Goal: Task Accomplishment & Management: Use online tool/utility

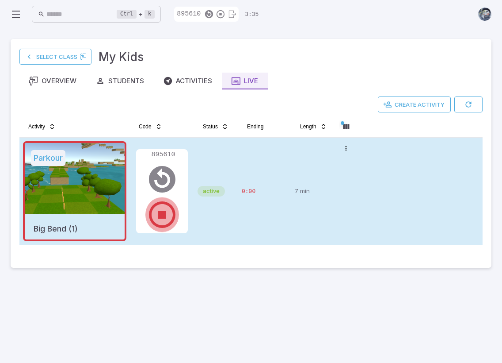
click at [169, 220] on icon "button" at bounding box center [162, 215] width 32 height 32
click at [472, 100] on button "button" at bounding box center [469, 104] width 28 height 16
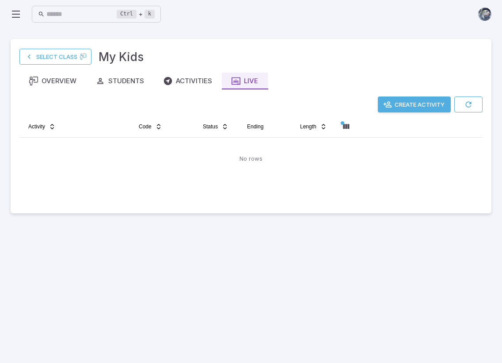
click at [310, 273] on main "Select Class My Kids Overview Students Activities Live Create Activity Activity…" at bounding box center [251, 195] width 502 height 334
click at [44, 84] on div "Overview" at bounding box center [52, 81] width 47 height 10
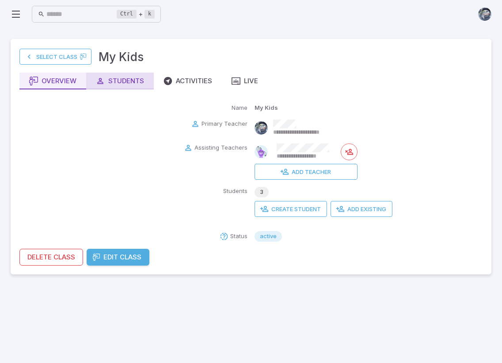
click at [111, 73] on button "Students" at bounding box center [120, 81] width 68 height 17
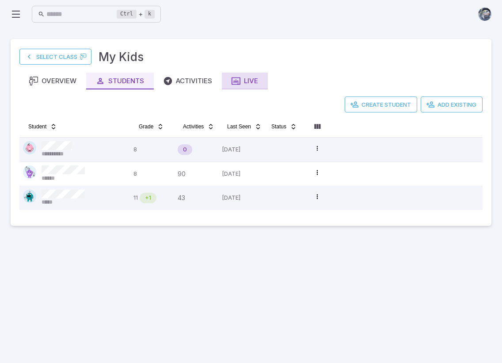
click at [251, 81] on div "Live" at bounding box center [245, 81] width 27 height 10
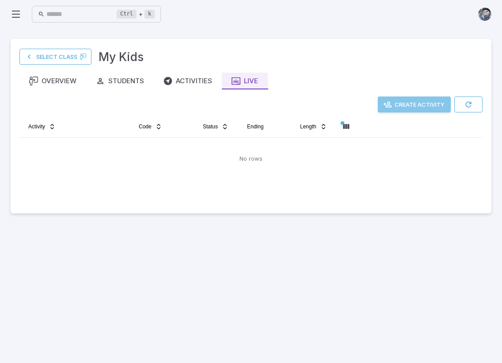
click at [421, 100] on button "Create Activity" at bounding box center [414, 104] width 73 height 16
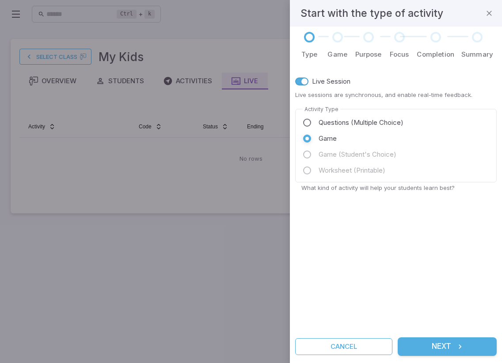
click at [451, 344] on button "Next" at bounding box center [447, 346] width 99 height 19
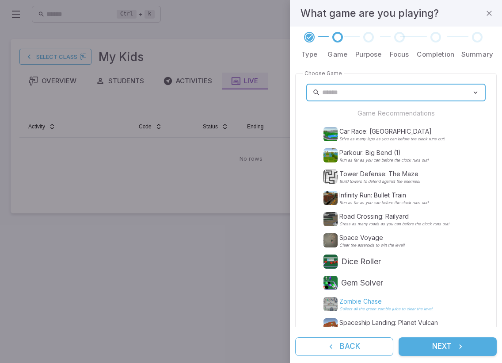
click at [347, 302] on p "Zombie Chase" at bounding box center [387, 301] width 94 height 9
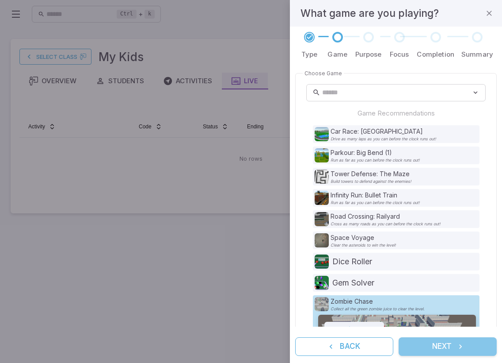
click at [429, 340] on button "Next" at bounding box center [448, 346] width 98 height 19
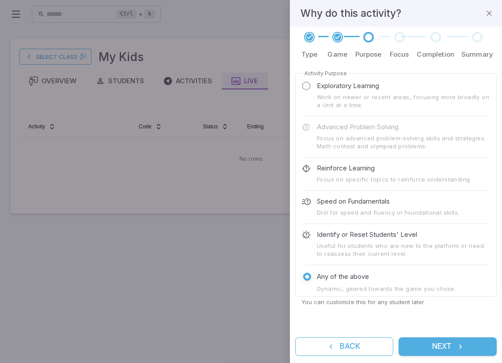
click at [429, 340] on button "Next" at bounding box center [448, 346] width 98 height 19
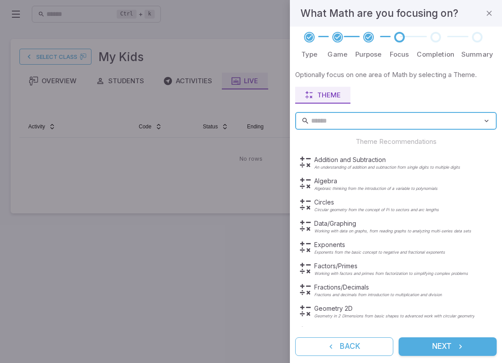
click at [429, 340] on button "Next" at bounding box center [448, 346] width 98 height 19
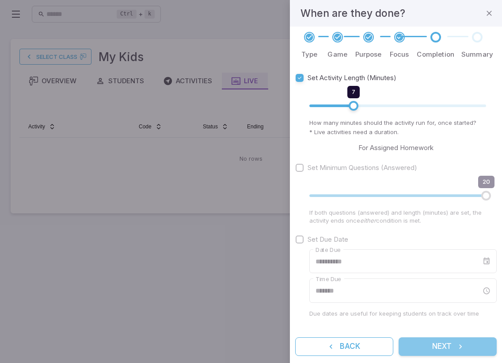
click at [436, 344] on button "Next" at bounding box center [448, 346] width 98 height 19
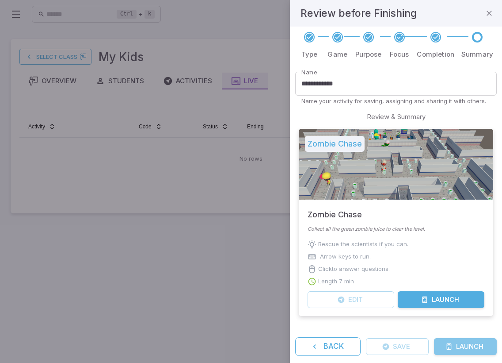
click at [453, 345] on button "Launch" at bounding box center [465, 346] width 63 height 17
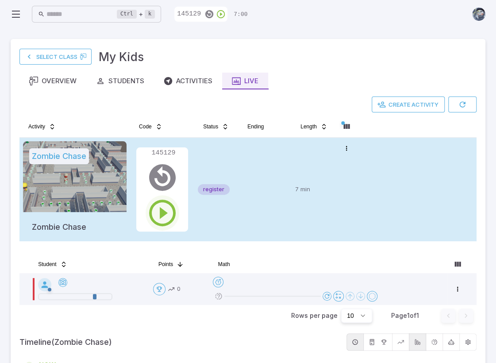
click at [164, 213] on icon "button" at bounding box center [162, 213] width 32 height 32
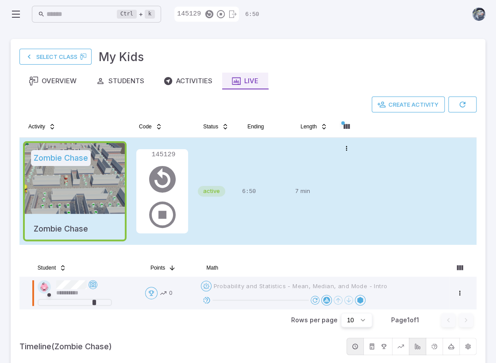
click at [209, 298] on icon at bounding box center [207, 300] width 8 height 8
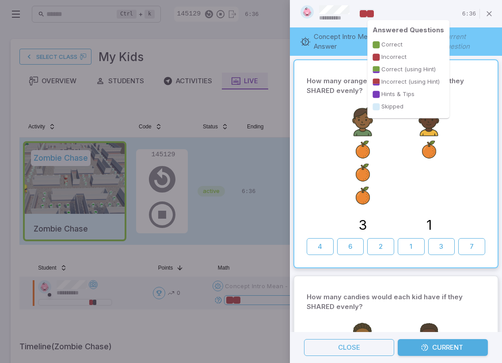
click at [371, 16] on div at bounding box center [370, 13] width 7 height 7
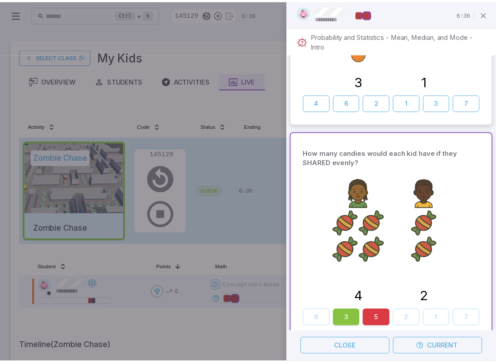
scroll to position [153, 0]
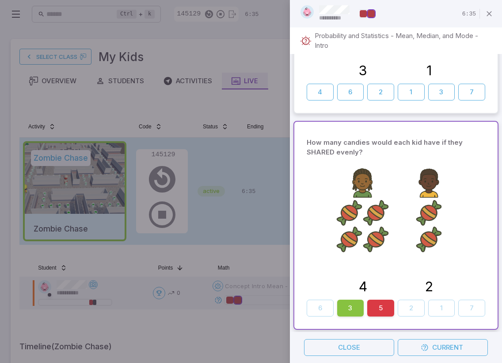
click at [246, 223] on div at bounding box center [251, 181] width 502 height 363
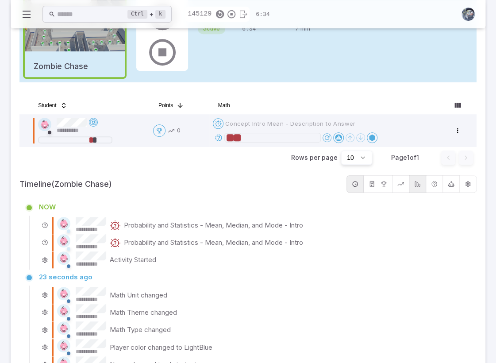
scroll to position [177, 0]
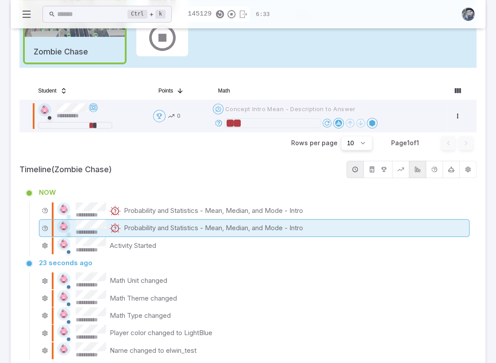
click at [193, 226] on p "Probability and Statistics - Mean, Median, and Mode - Intro" at bounding box center [213, 228] width 179 height 10
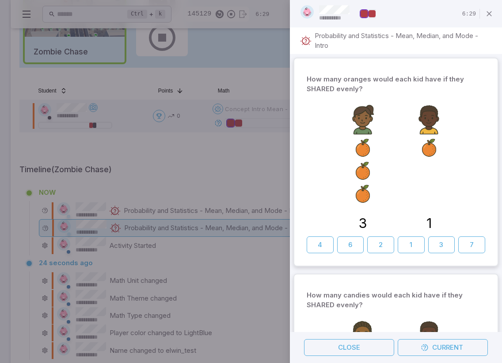
click at [199, 176] on div at bounding box center [251, 181] width 502 height 363
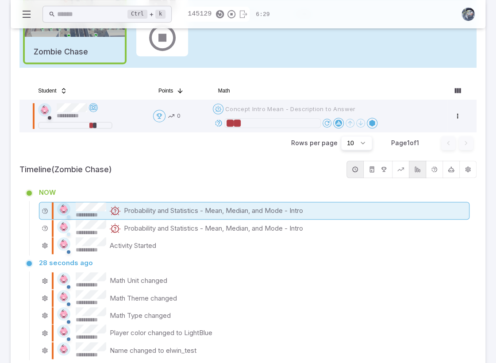
click at [191, 208] on p "Probability and Statistics - Mean, Median, and Mode - Intro" at bounding box center [213, 211] width 179 height 10
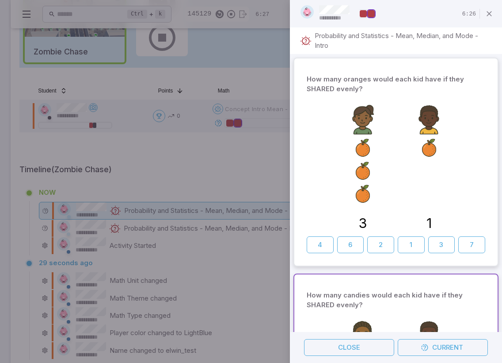
click at [197, 184] on div at bounding box center [251, 181] width 502 height 363
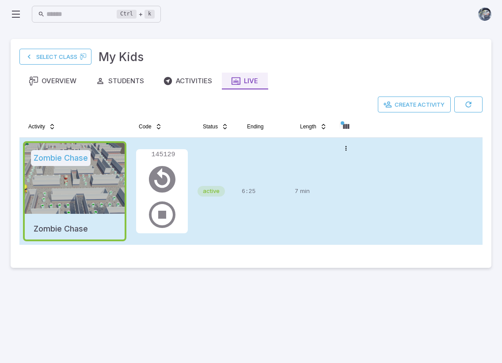
click at [235, 220] on td "active" at bounding box center [216, 191] width 44 height 107
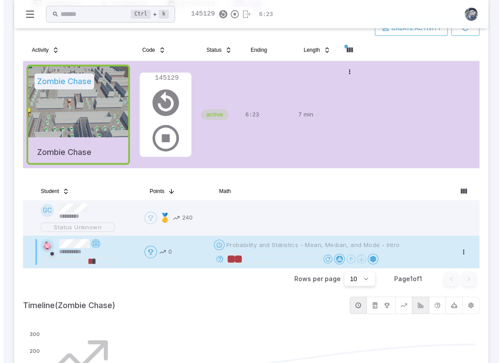
scroll to position [232, 0]
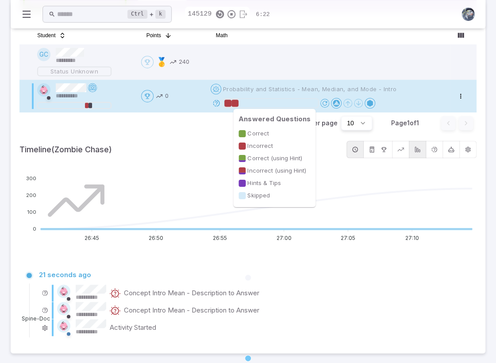
click at [238, 101] on div at bounding box center [234, 103] width 7 height 7
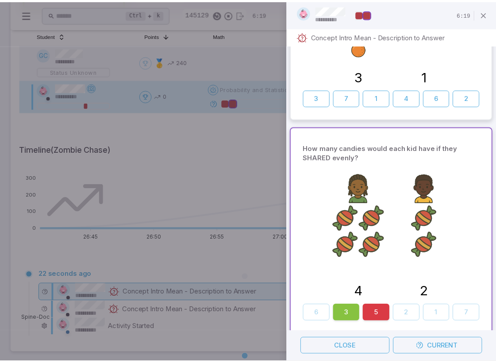
scroll to position [127, 0]
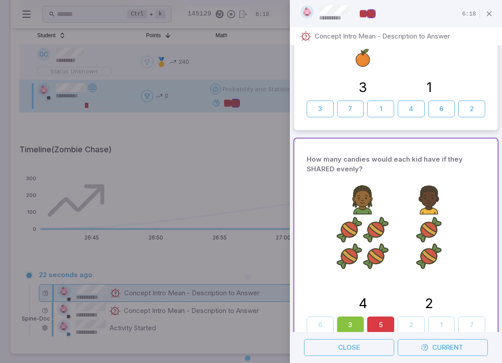
click at [251, 161] on div at bounding box center [251, 181] width 502 height 363
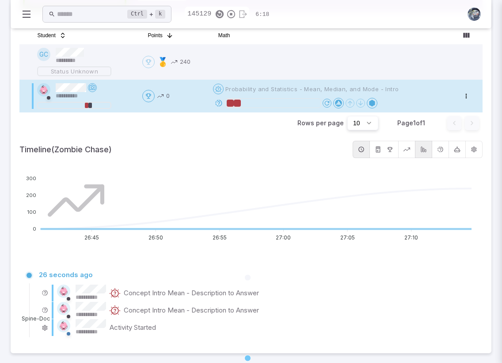
scroll to position [0, 0]
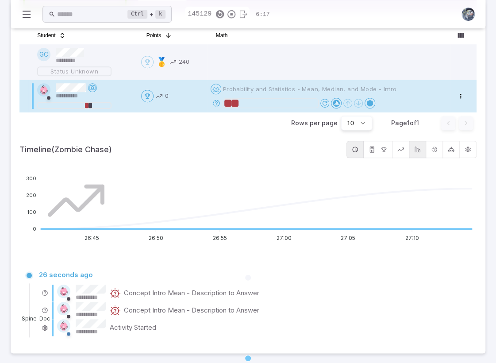
click at [136, 312] on p "Concept Intro Mean - Description to Answer" at bounding box center [191, 310] width 135 height 10
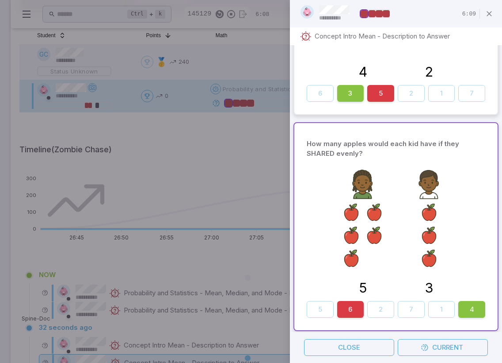
scroll to position [652, 0]
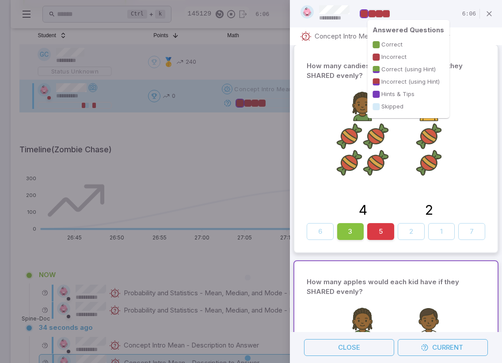
click at [389, 15] on div at bounding box center [386, 13] width 7 height 7
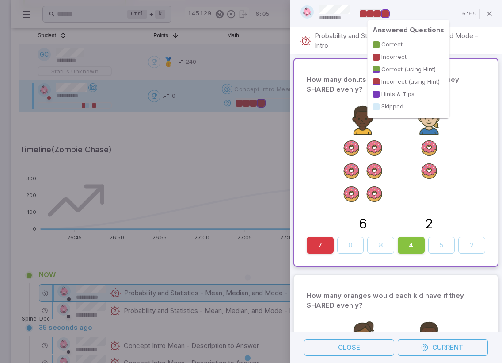
click at [376, 13] on div at bounding box center [377, 13] width 7 height 7
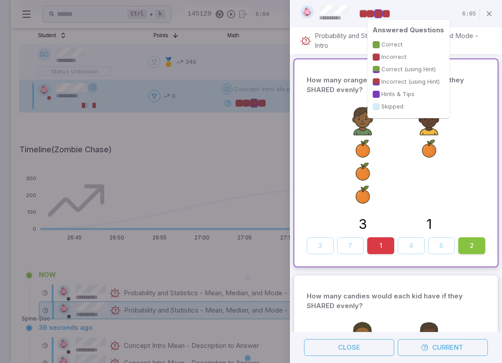
click at [362, 15] on div at bounding box center [363, 13] width 7 height 7
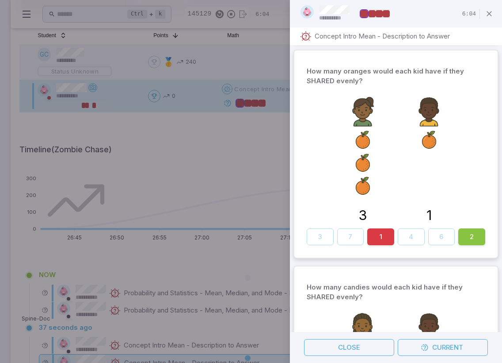
scroll to position [790, 0]
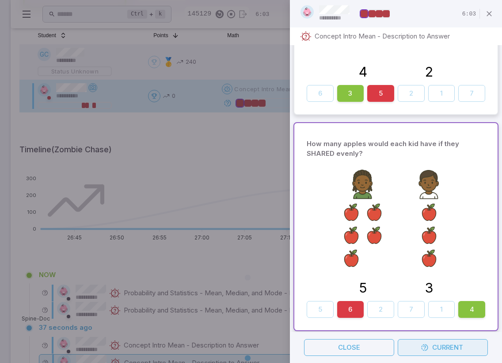
click at [458, 344] on button "Current" at bounding box center [443, 347] width 90 height 17
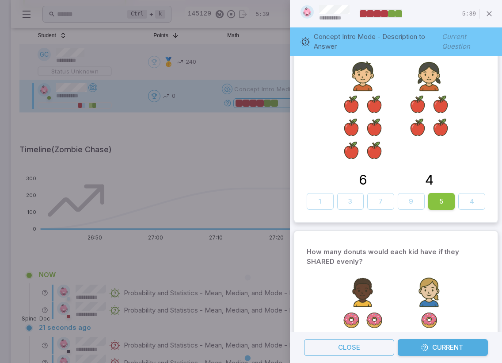
scroll to position [487, 0]
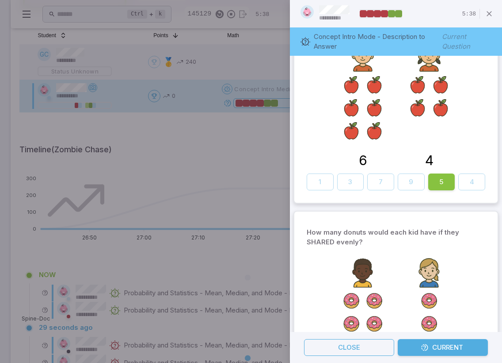
click at [416, 227] on p "How many donuts would each kid have if they SHARED evenly?" at bounding box center [396, 236] width 179 height 19
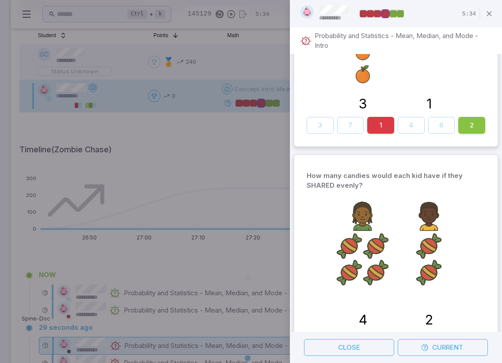
scroll to position [0, 0]
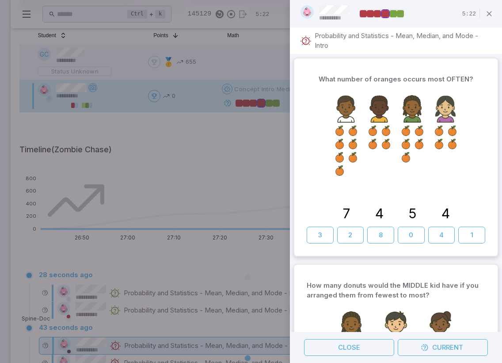
click at [224, 160] on div at bounding box center [251, 181] width 502 height 363
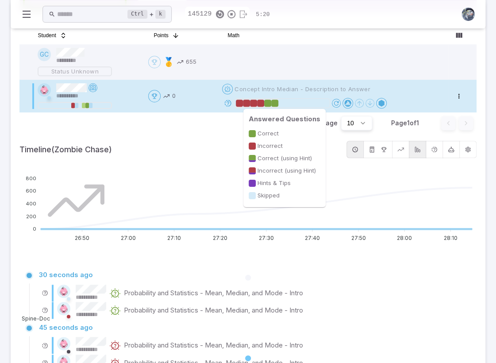
click at [266, 103] on div at bounding box center [267, 103] width 7 height 7
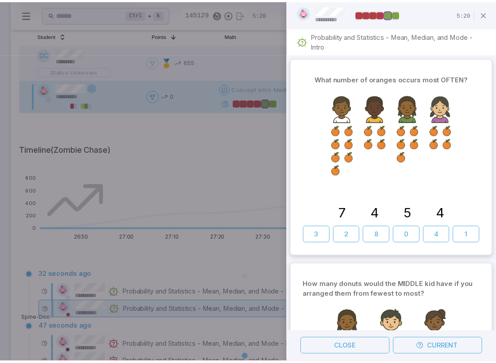
scroll to position [421, 0]
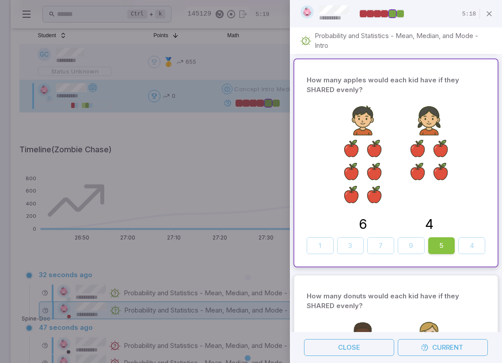
click at [238, 104] on div at bounding box center [251, 181] width 502 height 363
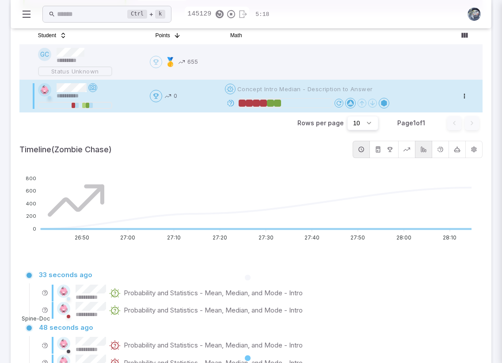
scroll to position [0, 0]
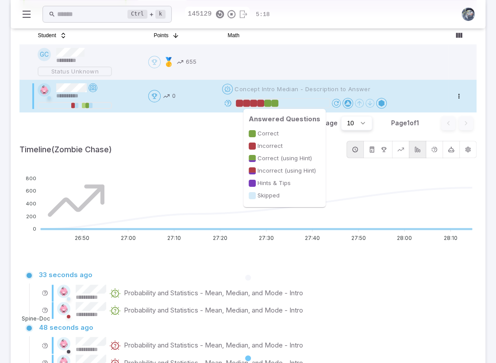
click at [238, 104] on div at bounding box center [239, 103] width 7 height 7
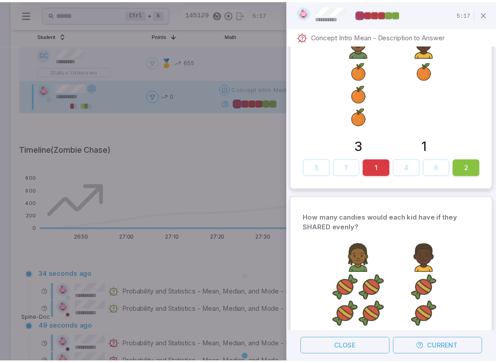
scroll to position [1211, 0]
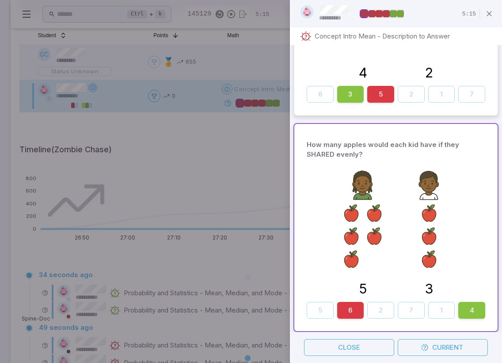
click at [207, 210] on div at bounding box center [251, 181] width 502 height 363
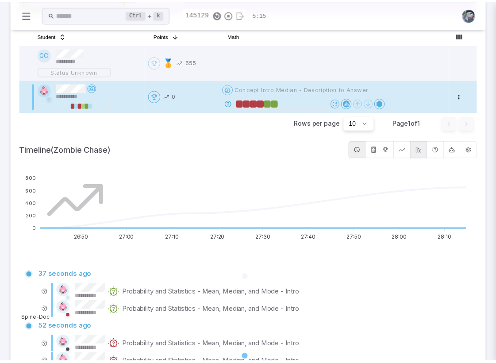
scroll to position [0, 0]
